Goal: Find specific page/section

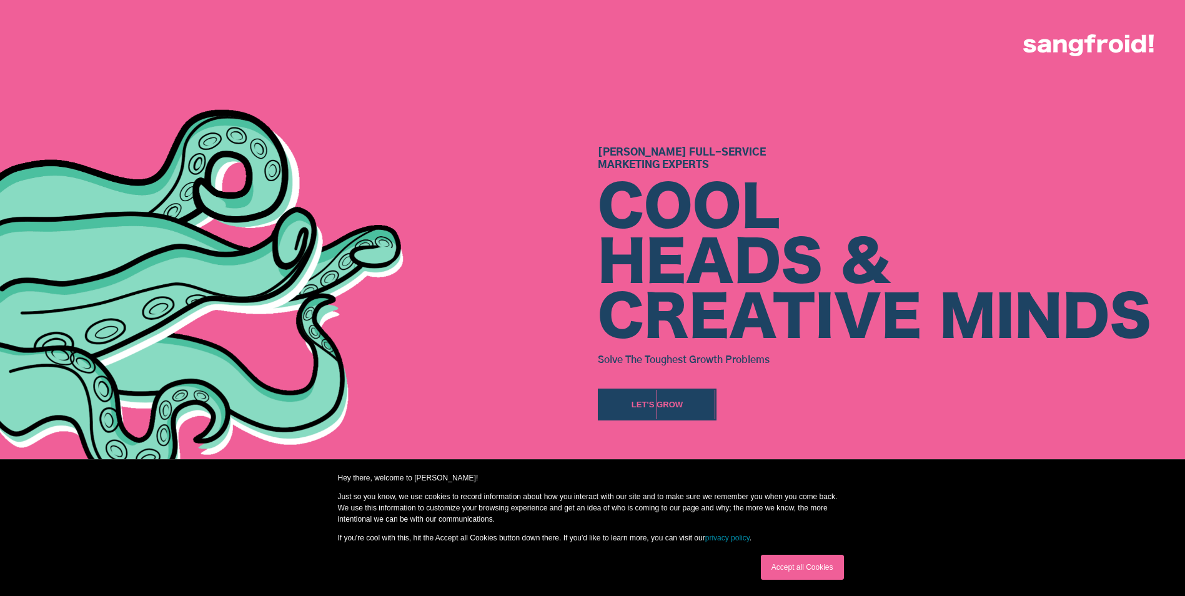
click at [1093, 47] on img at bounding box center [1088, 45] width 131 height 22
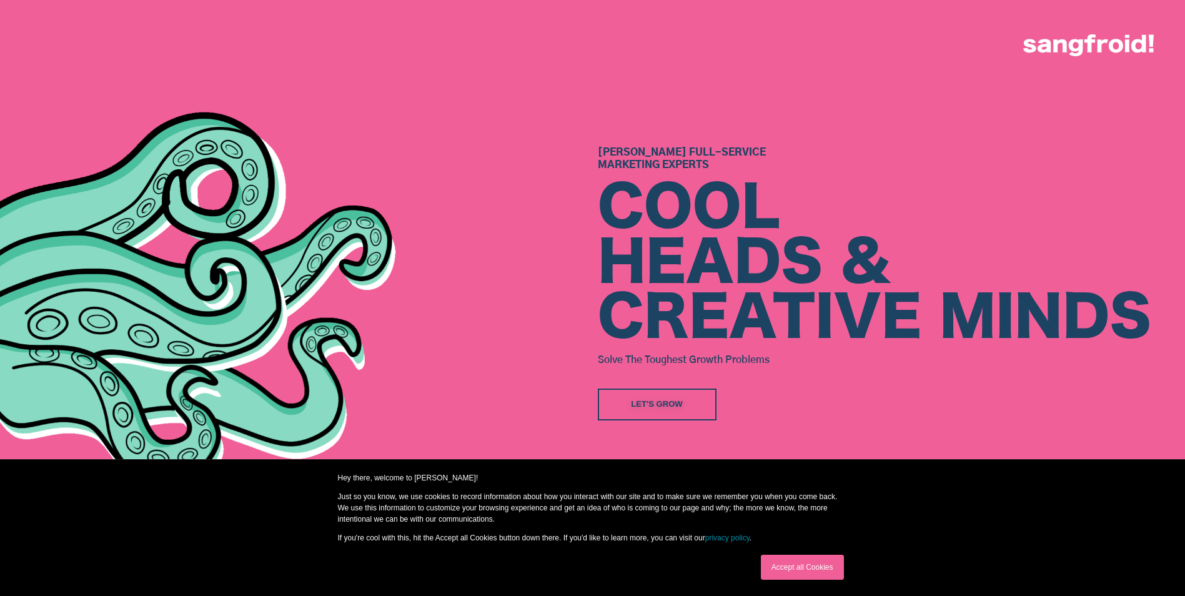
click at [649, 406] on div "Let's Grow" at bounding box center [657, 404] width 52 height 12
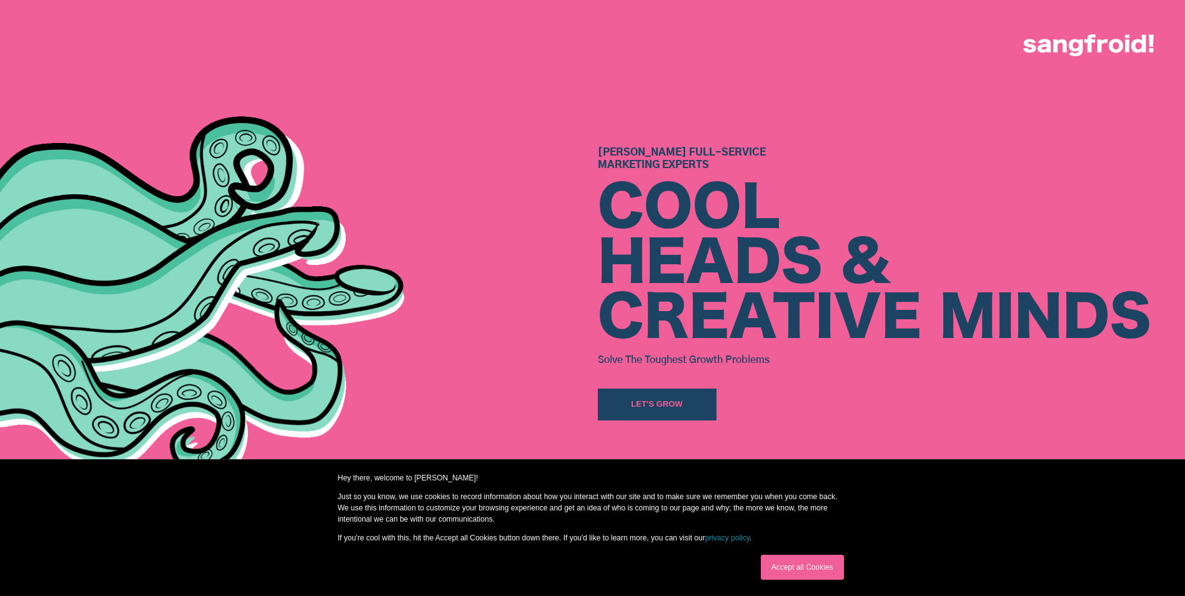
click at [447, 418] on img at bounding box center [259, 282] width 646 height 437
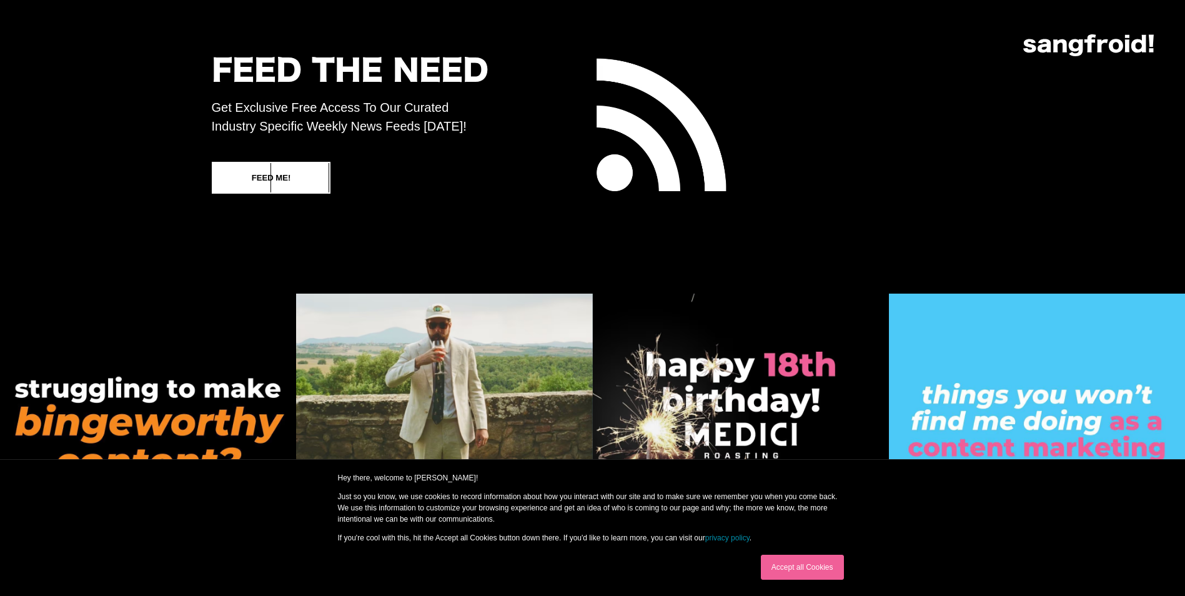
scroll to position [7836, 0]
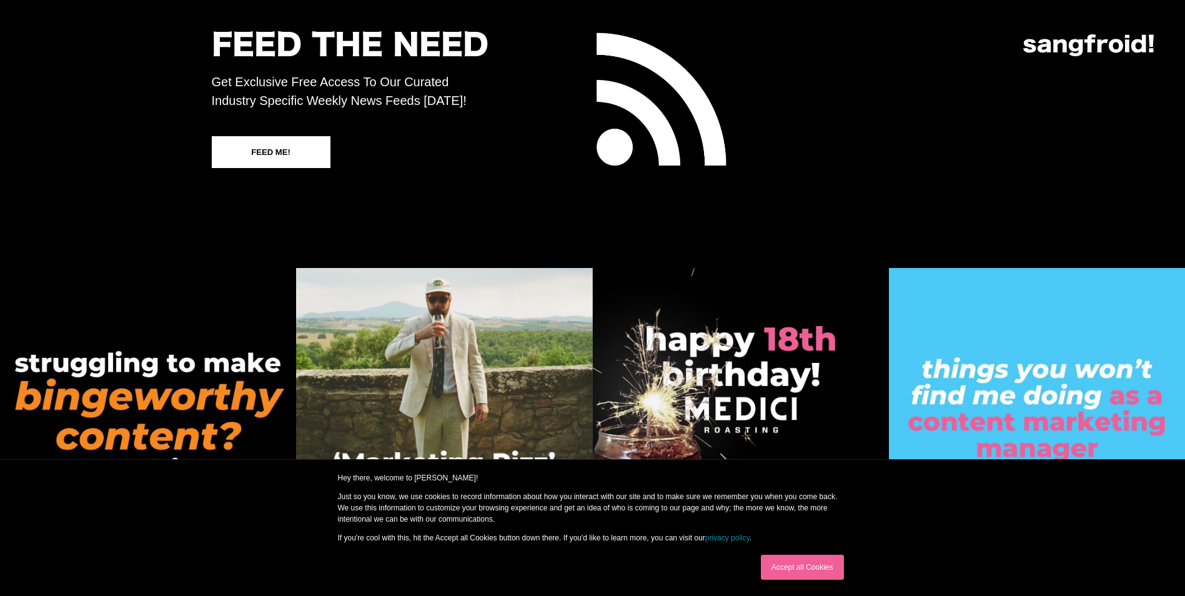
click at [773, 563] on link "Accept all Cookies" at bounding box center [802, 567] width 83 height 25
